Goal: Task Accomplishment & Management: Use online tool/utility

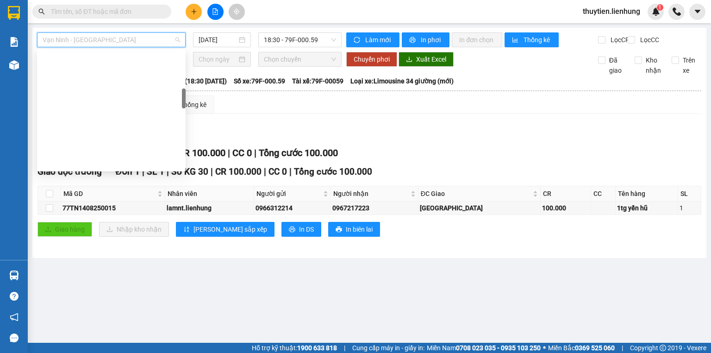
scroll to position [281, 0]
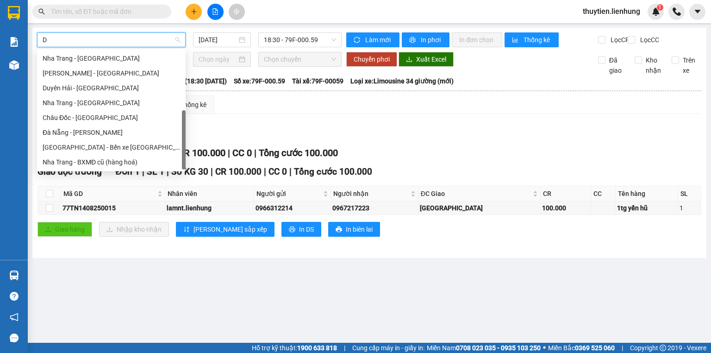
type input "DA"
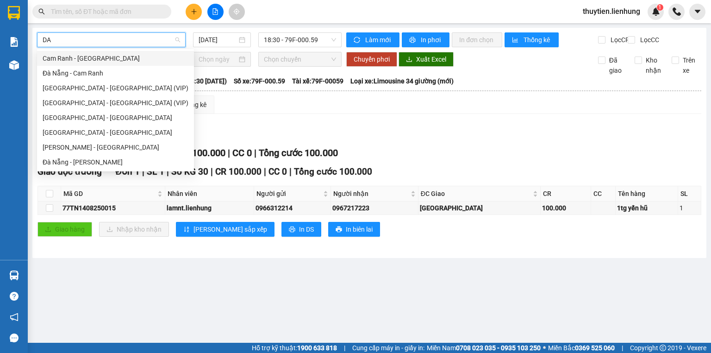
click at [84, 59] on div "Cam Ranh - [GEOGRAPHIC_DATA]" at bounding box center [116, 58] width 146 height 10
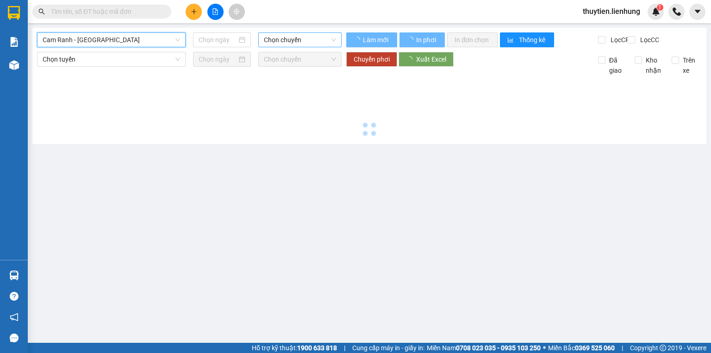
type input "[DATE]"
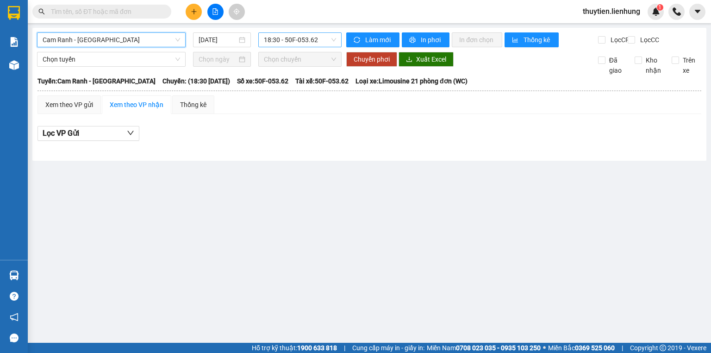
click at [280, 38] on span "18:30 - 50F-053.62" at bounding box center [300, 40] width 73 height 14
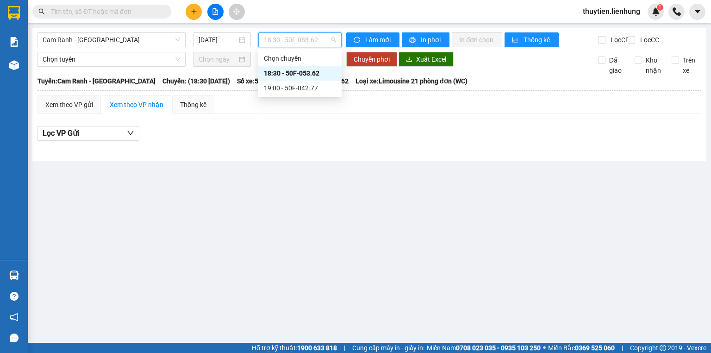
click at [285, 86] on div "19:00 - 50F-042.77" at bounding box center [300, 88] width 72 height 10
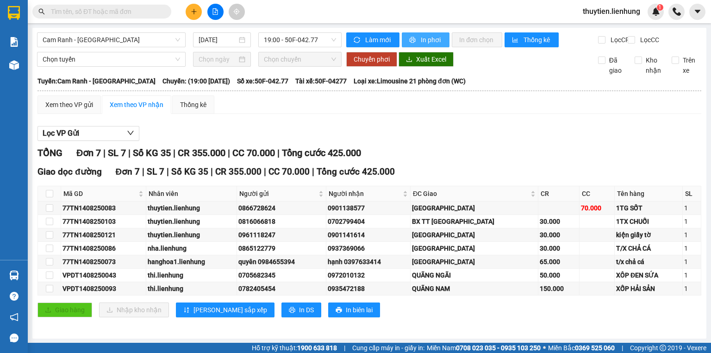
click at [425, 36] on span "In phơi" at bounding box center [431, 40] width 21 height 10
click at [114, 39] on span "Cam Ranh - [GEOGRAPHIC_DATA]" at bounding box center [111, 40] width 137 height 14
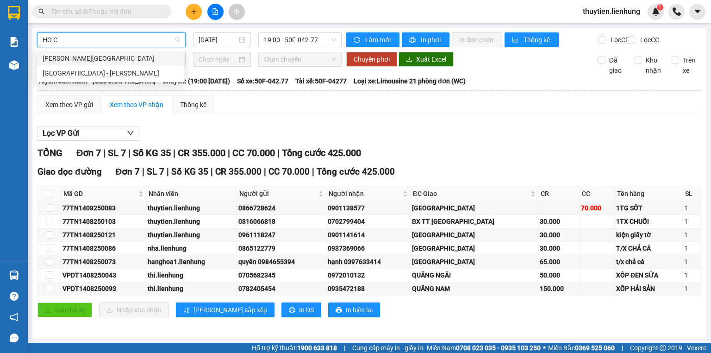
type input "HO CH"
click at [102, 76] on div "[GEOGRAPHIC_DATA] - [PERSON_NAME]" at bounding box center [111, 73] width 136 height 10
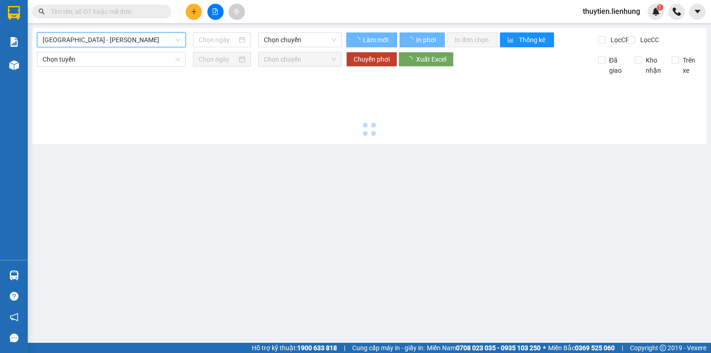
type input "[DATE]"
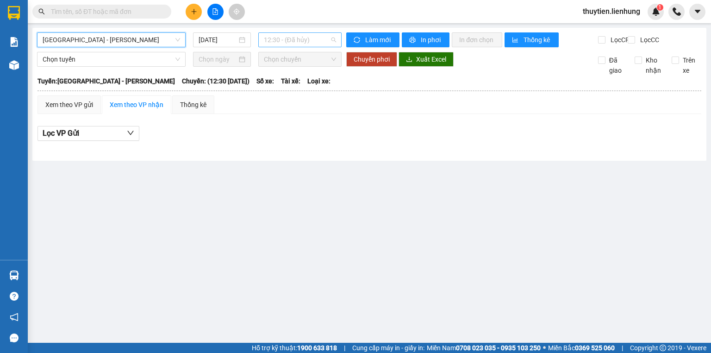
click at [319, 40] on span "12:30 - (Đã hủy)" at bounding box center [300, 40] width 73 height 14
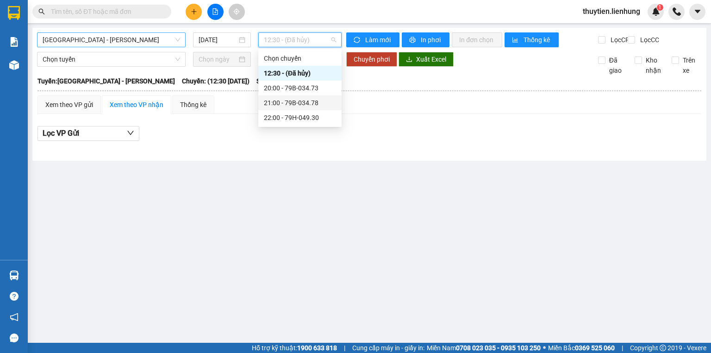
click at [290, 100] on div "21:00 - 79B-034.78" at bounding box center [300, 103] width 72 height 10
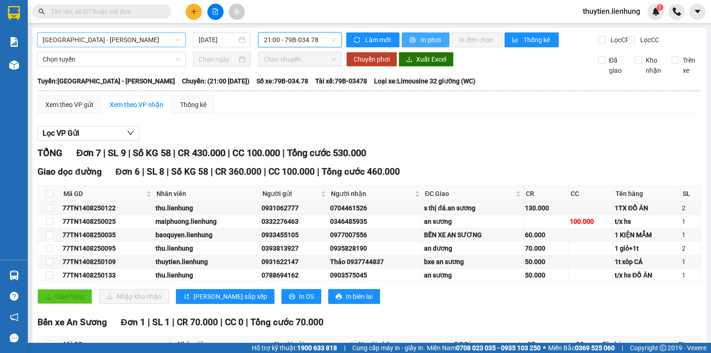
click at [423, 40] on span "In phơi" at bounding box center [431, 40] width 21 height 10
